Goal: Task Accomplishment & Management: Manage account settings

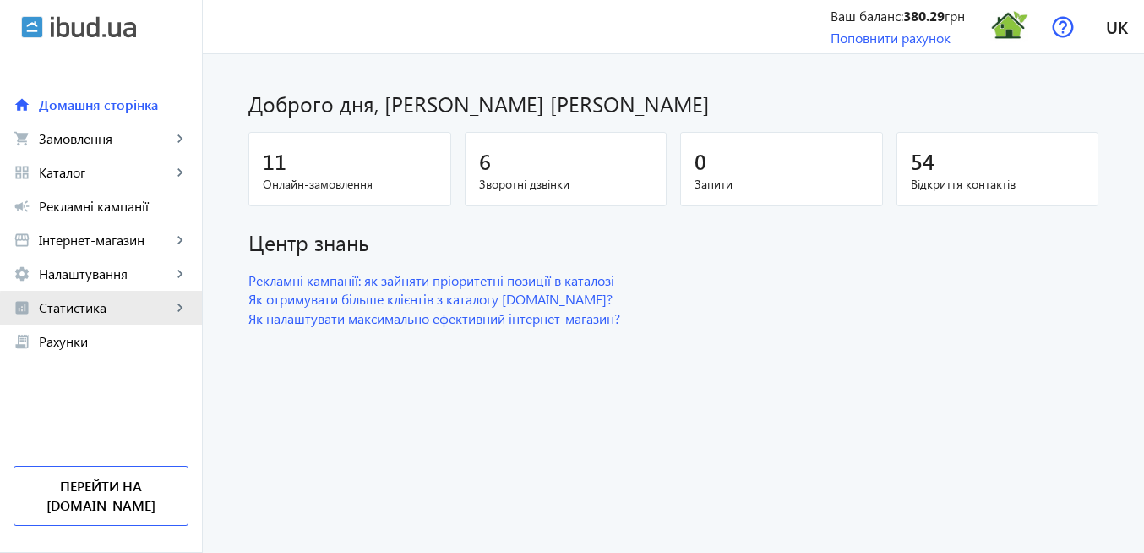
click at [103, 311] on span "Статистика" at bounding box center [105, 307] width 133 height 17
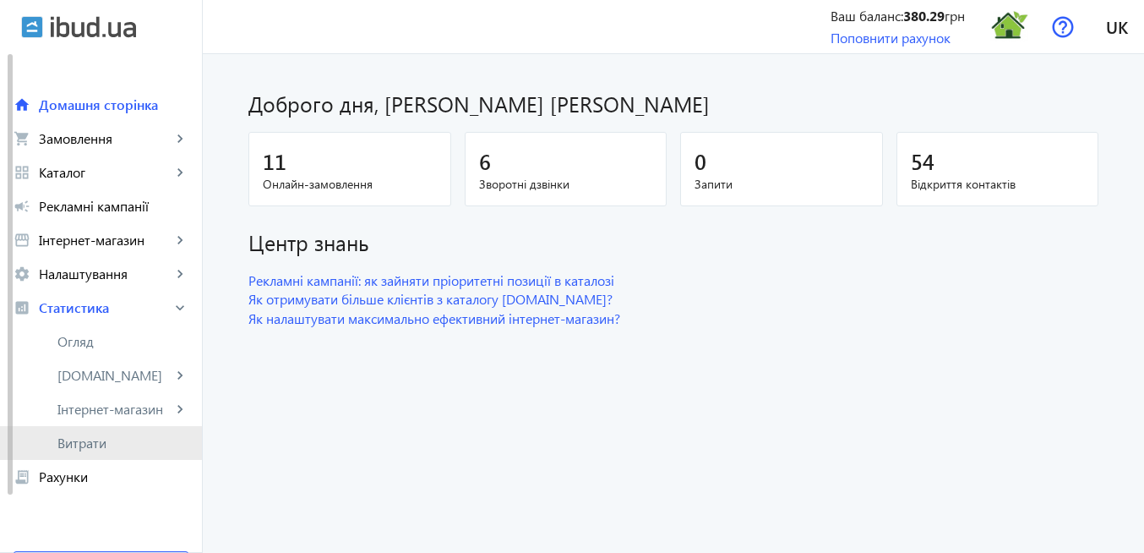
click at [127, 439] on span "Витрати" at bounding box center [122, 442] width 131 height 17
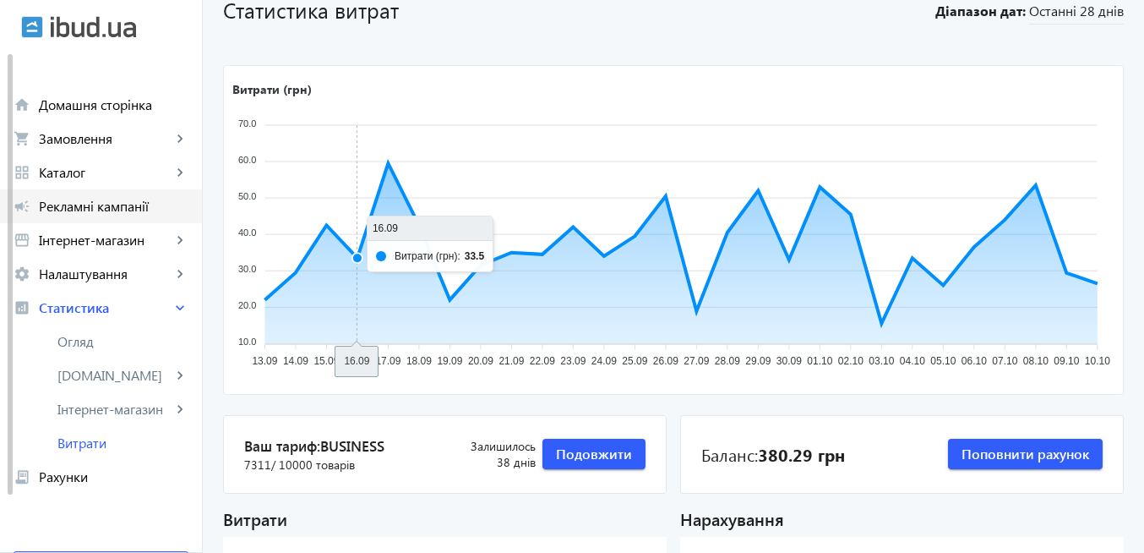
scroll to position [101, 0]
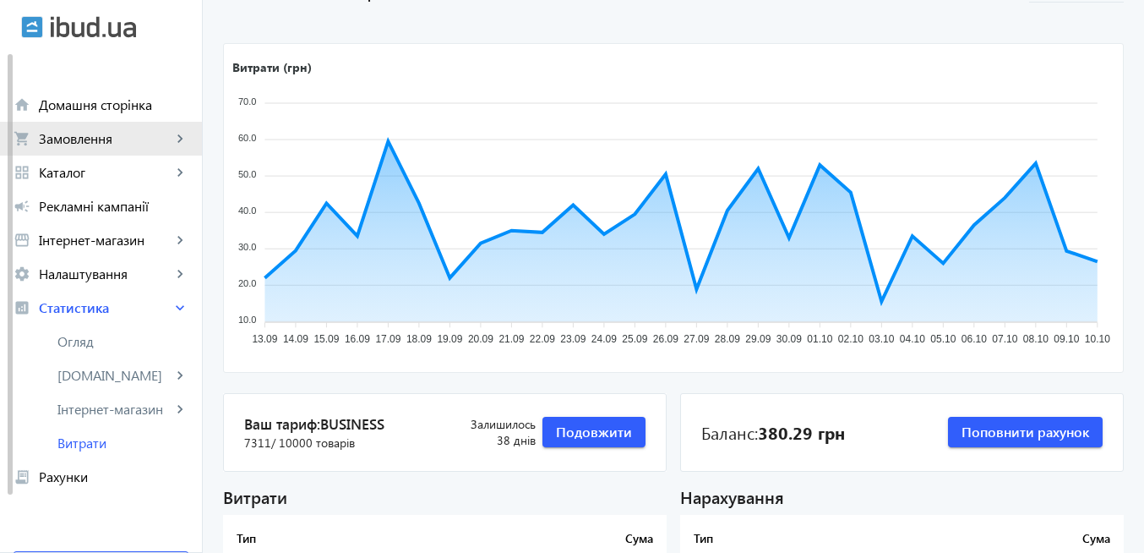
click at [66, 142] on span "Замовлення" at bounding box center [105, 138] width 133 height 17
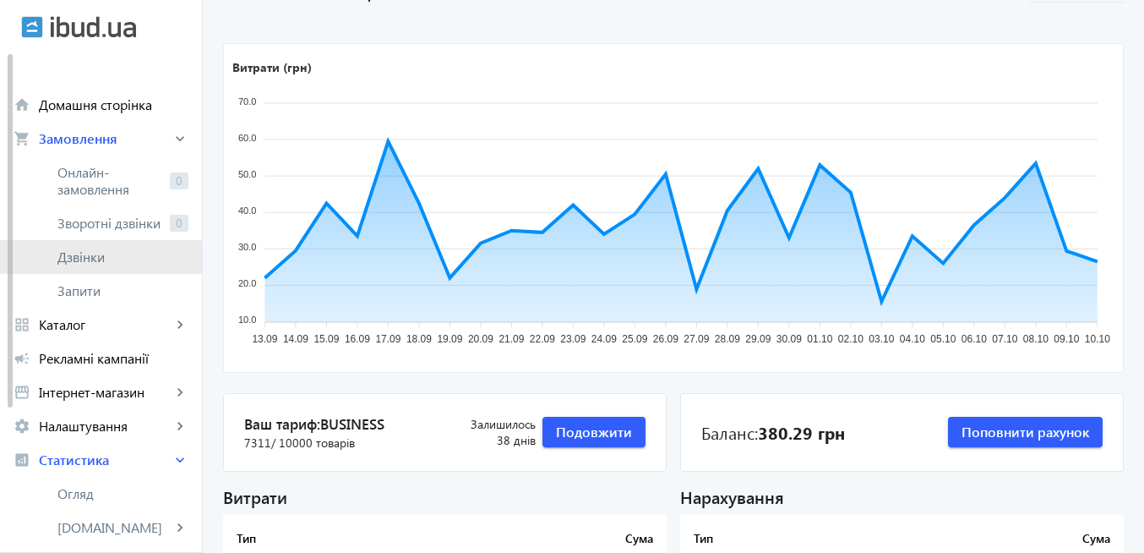
click at [84, 258] on span "Дзвінки" at bounding box center [122, 256] width 131 height 17
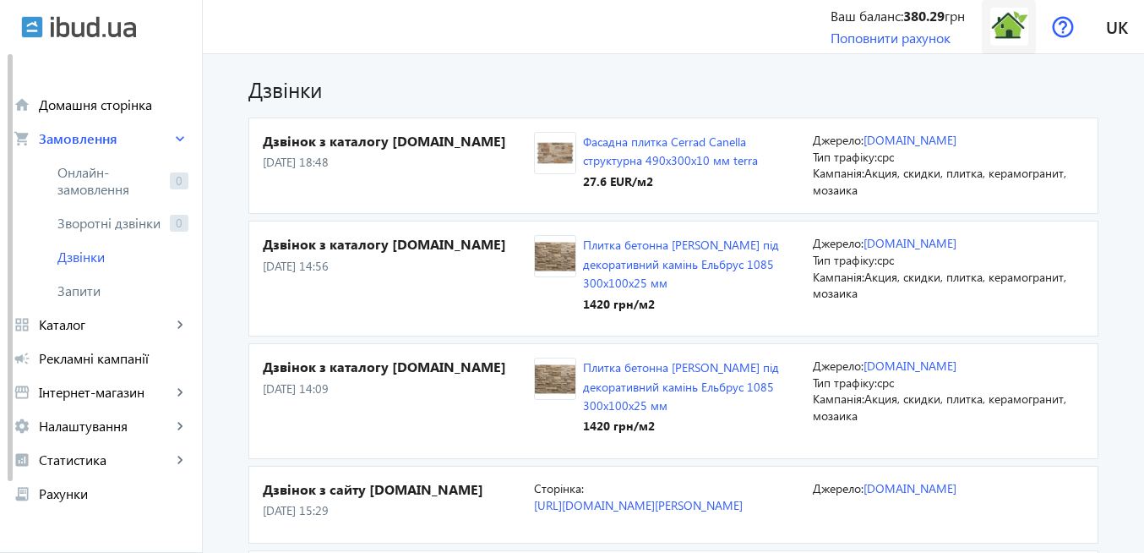
click at [1011, 32] on img at bounding box center [1009, 27] width 38 height 38
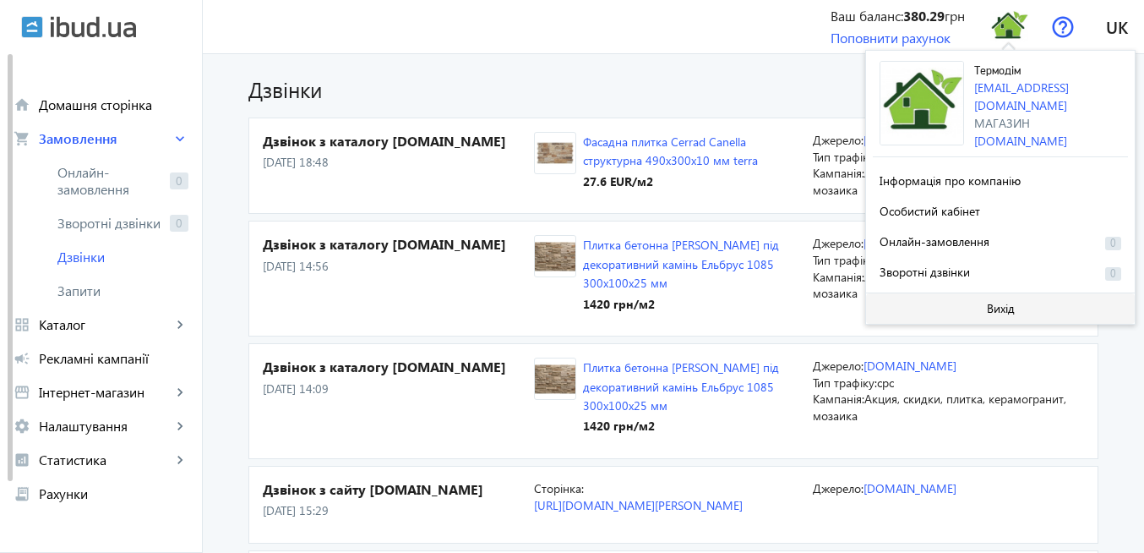
click at [999, 305] on span "Вихід" at bounding box center [1001, 309] width 28 height 14
